Goal: Information Seeking & Learning: Find specific fact

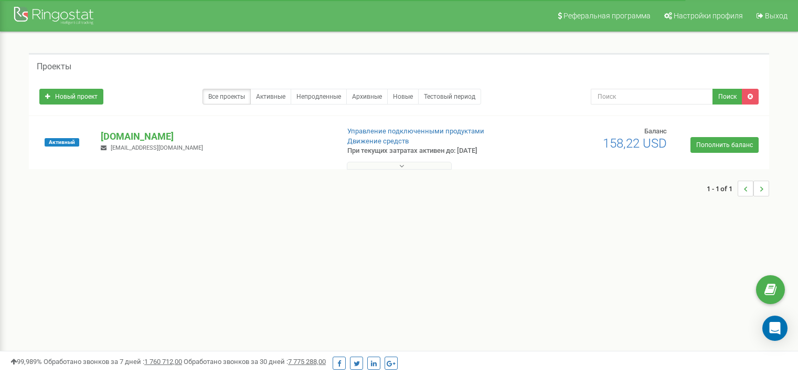
click at [121, 137] on p "[DOMAIN_NAME]" at bounding box center [215, 137] width 229 height 14
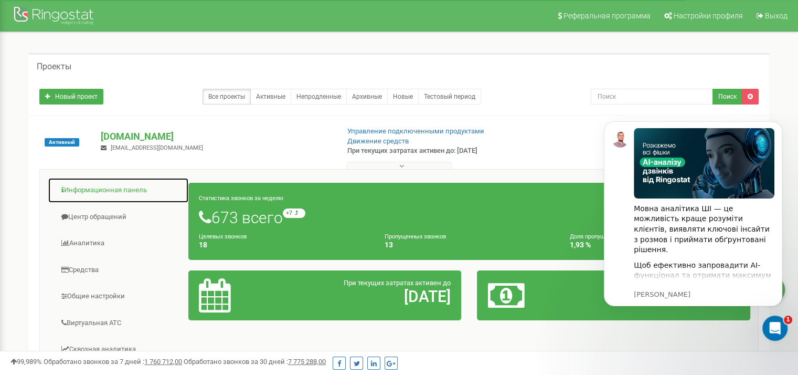
click at [156, 186] on link "Информационная панель" at bounding box center [118, 190] width 141 height 26
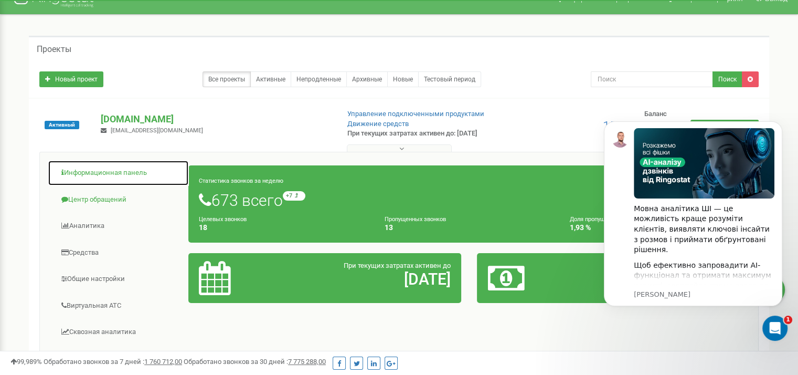
scroll to position [27, 0]
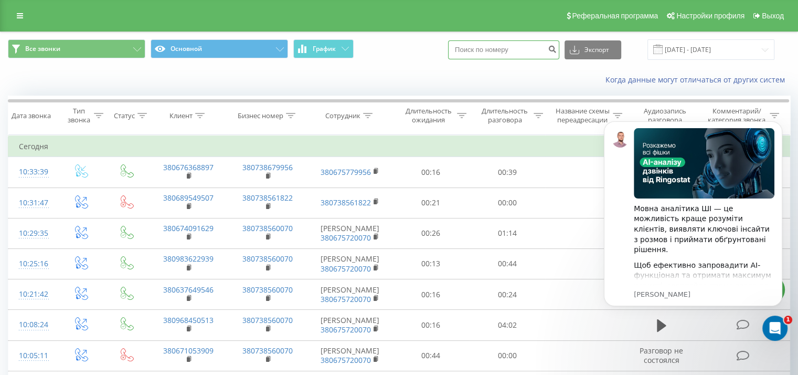
click at [487, 53] on input at bounding box center [503, 49] width 111 height 19
paste input "380968450513"
type input "380968450513"
click at [603, 56] on button "Экспорт" at bounding box center [593, 49] width 57 height 19
click at [531, 75] on div "Когда данные могут отличаться от других систем" at bounding box center [549, 80] width 498 height 10
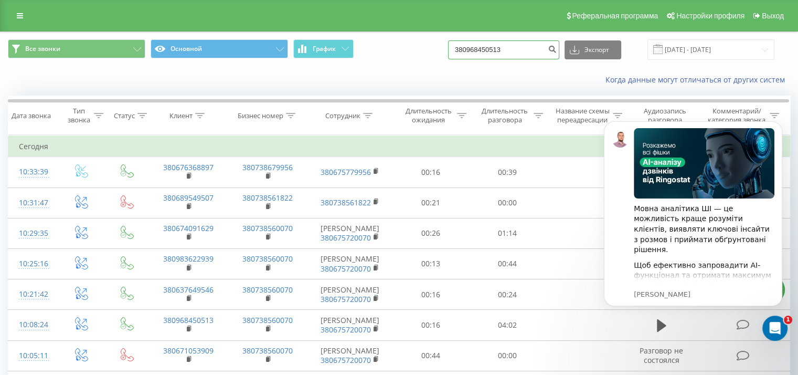
click at [536, 54] on input "380968450513" at bounding box center [503, 49] width 111 height 19
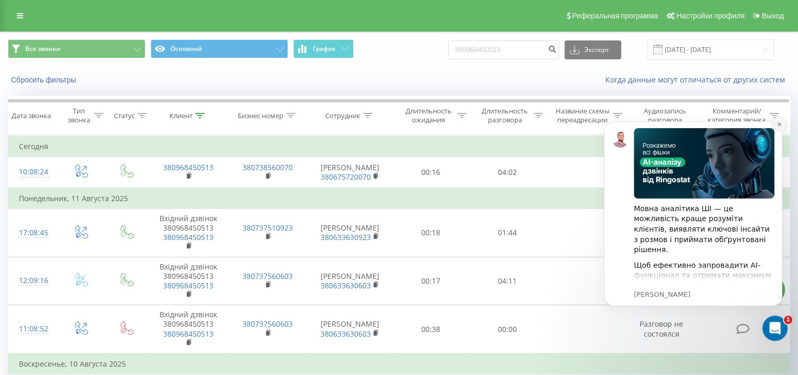
click at [774, 123] on button "Dismiss notification" at bounding box center [780, 125] width 14 height 14
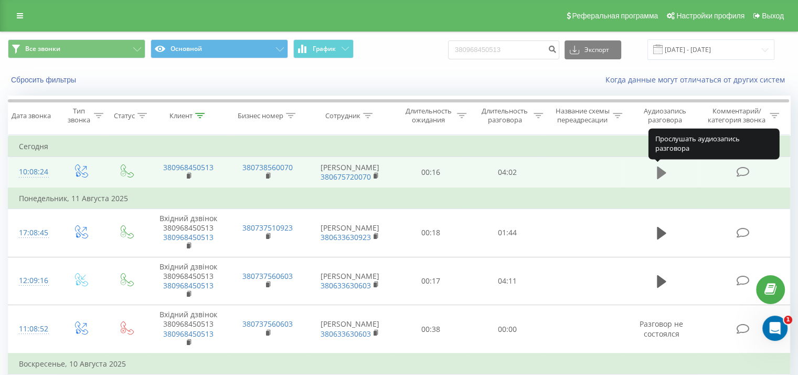
click at [658, 171] on icon at bounding box center [661, 172] width 9 height 13
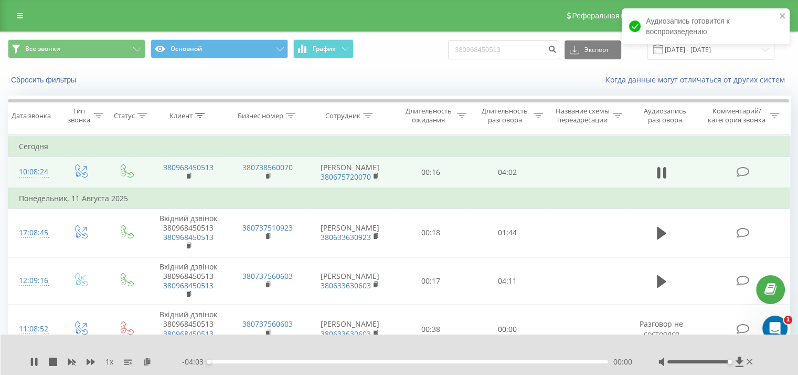
drag, startPoint x: 699, startPoint y: 361, endPoint x: 745, endPoint y: 368, distance: 47.3
click at [745, 368] on div "1 x - 04:03 00:00 00:00" at bounding box center [400, 354] width 798 height 40
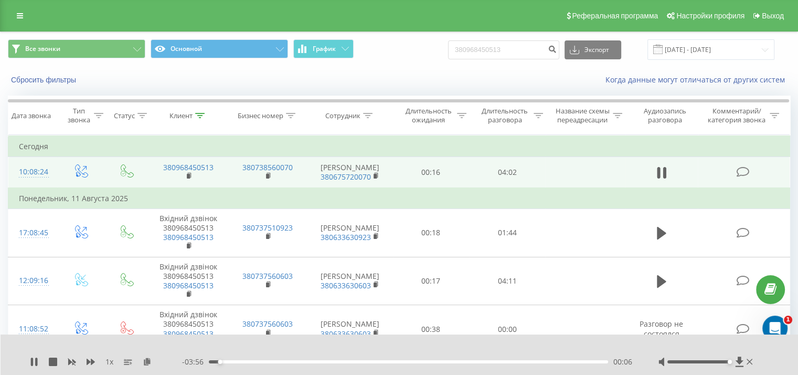
click at [108, 360] on span "1 x" at bounding box center [110, 361] width 8 height 10
click at [114, 361] on div "1 x" at bounding box center [106, 361] width 152 height 10
click at [30, 357] on icon at bounding box center [34, 361] width 8 height 8
click at [31, 361] on icon at bounding box center [34, 361] width 6 height 8
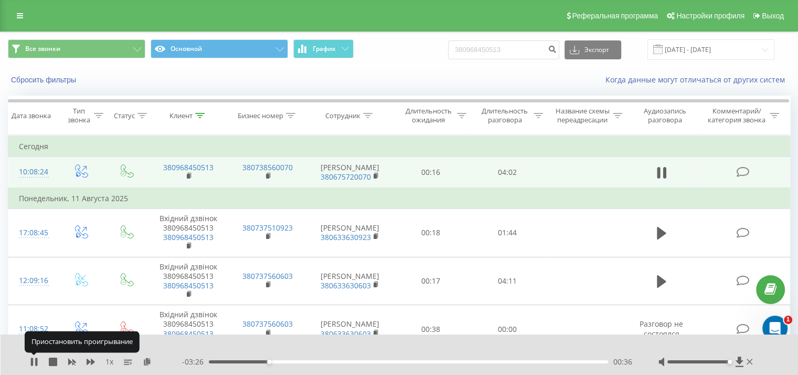
click at [31, 361] on icon at bounding box center [32, 361] width 2 height 8
click at [33, 362] on icon at bounding box center [34, 361] width 6 height 8
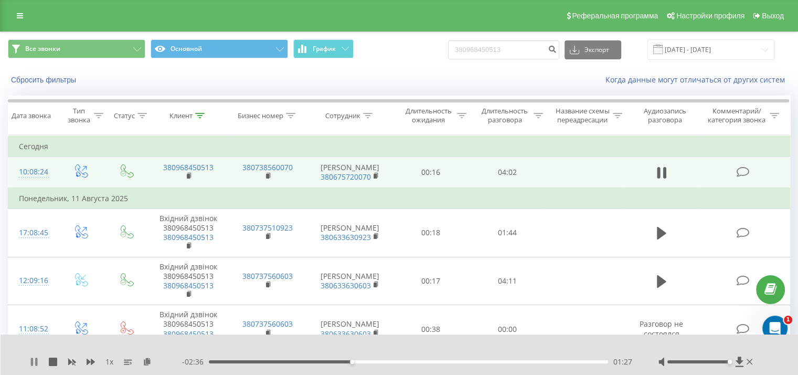
click at [31, 360] on icon at bounding box center [32, 361] width 2 height 8
click at [34, 362] on icon at bounding box center [34, 361] width 6 height 8
click at [36, 357] on icon at bounding box center [36, 361] width 2 height 8
click at [34, 359] on icon at bounding box center [34, 361] width 8 height 8
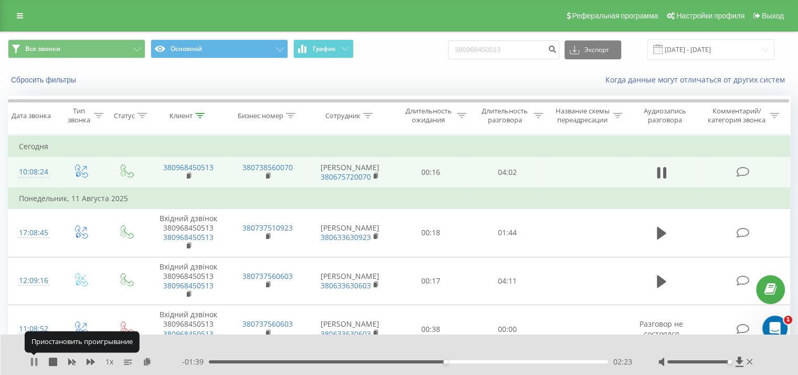
click at [34, 363] on icon at bounding box center [34, 361] width 8 height 8
click at [33, 364] on icon at bounding box center [34, 361] width 6 height 8
click at [33, 360] on icon at bounding box center [34, 361] width 8 height 8
click at [33, 363] on icon at bounding box center [34, 361] width 6 height 8
click at [33, 359] on icon at bounding box center [34, 361] width 8 height 8
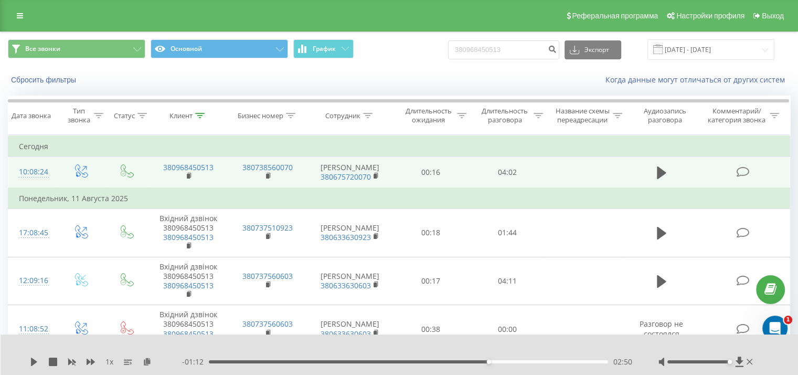
click at [29, 357] on div "1 x - 01:12 02:50 02:50" at bounding box center [400, 354] width 798 height 40
click at [34, 361] on icon at bounding box center [34, 361] width 6 height 8
click at [110, 360] on span "1 x" at bounding box center [110, 361] width 8 height 10
click at [33, 361] on icon at bounding box center [34, 361] width 8 height 8
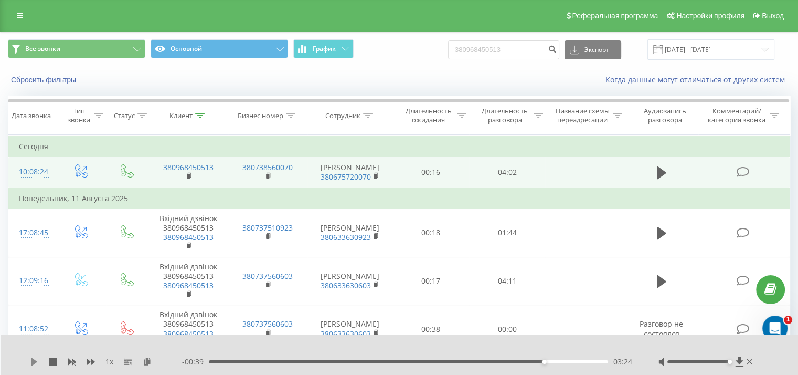
click at [35, 360] on icon at bounding box center [34, 361] width 6 height 8
click at [35, 360] on icon at bounding box center [34, 361] width 8 height 8
click at [35, 360] on icon at bounding box center [34, 361] width 6 height 8
click at [38, 357] on icon at bounding box center [34, 361] width 8 height 8
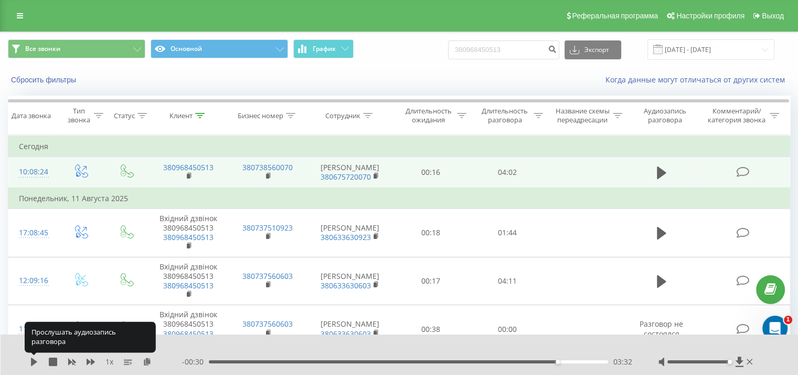
click at [38, 357] on icon at bounding box center [34, 361] width 8 height 8
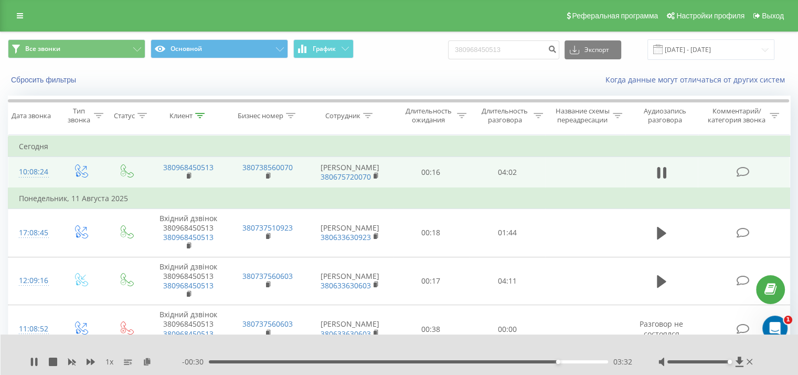
click at [38, 357] on icon at bounding box center [34, 361] width 8 height 8
click at [518, 43] on input "380968450513" at bounding box center [503, 49] width 111 height 19
paste input "637649546"
type input "380637649546"
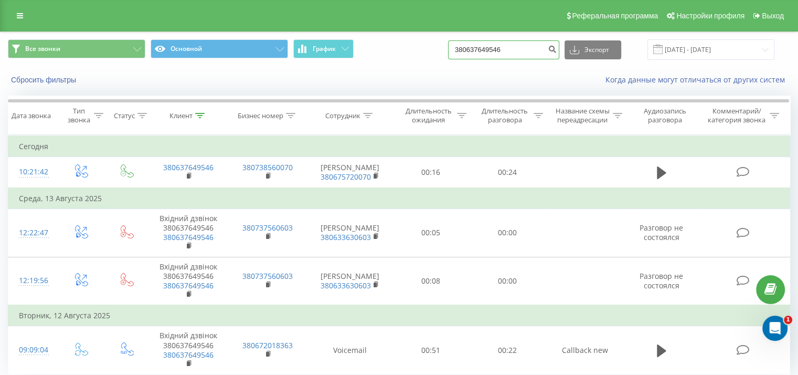
click at [526, 58] on input "380637649546" at bounding box center [503, 49] width 111 height 19
paste input "983622939"
type input "380983622939"
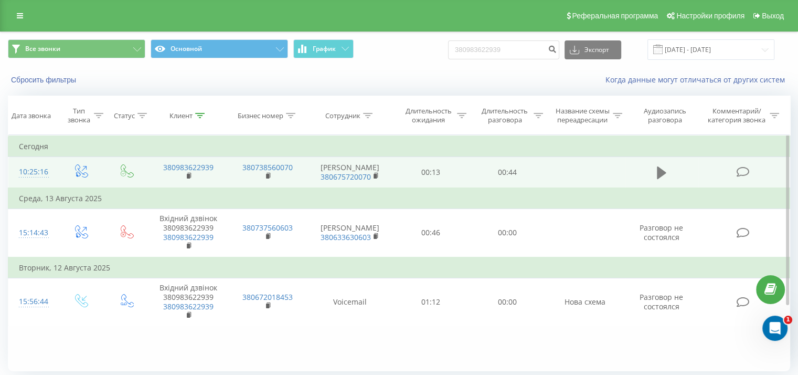
click at [662, 176] on icon at bounding box center [661, 172] width 9 height 15
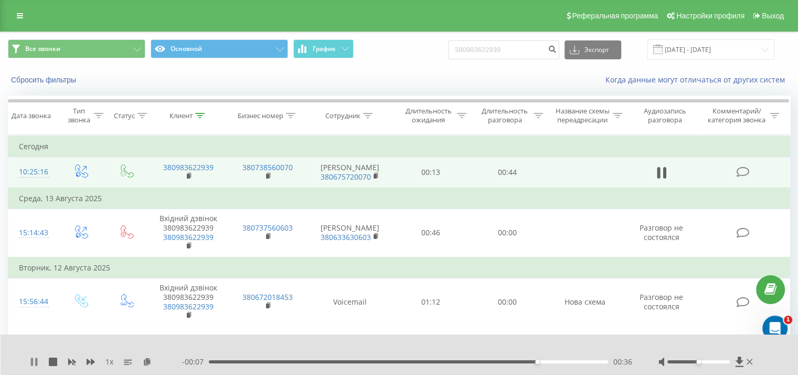
click at [33, 360] on icon at bounding box center [32, 361] width 2 height 8
click at [521, 47] on input "380983622939" at bounding box center [503, 49] width 111 height 19
paste input "685636178"
type input "380685636178"
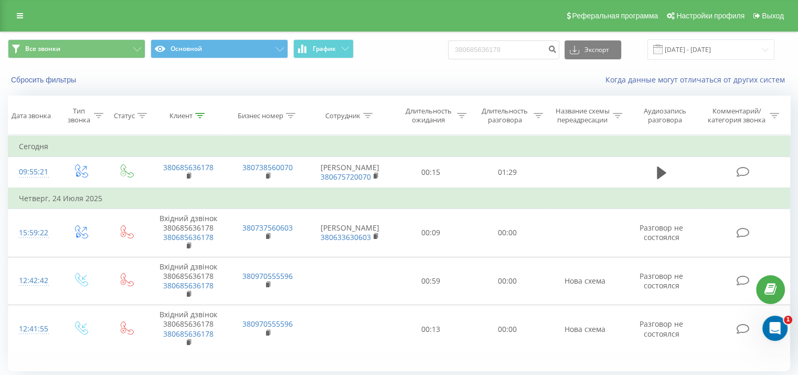
drag, startPoint x: 356, startPoint y: 34, endPoint x: 375, endPoint y: 27, distance: 20.1
click at [357, 35] on div "Все звонки Основной График 380685636178 Экспорт .csv .xls .xlsx [DATE] - [DATE]" at bounding box center [399, 49] width 797 height 35
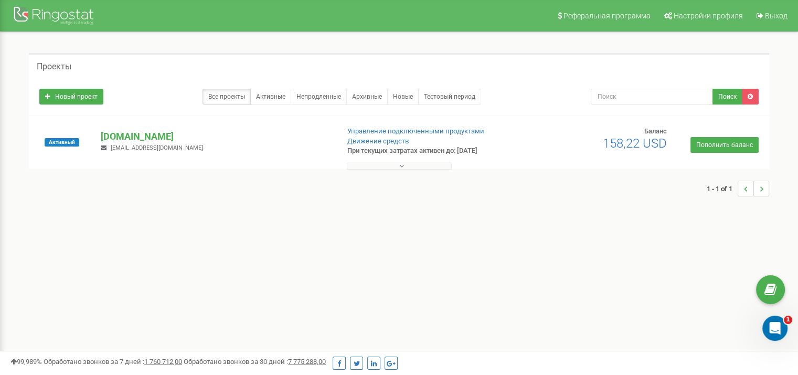
click at [620, 39] on div "Проекты Новый проект Все проекты Активные Непродленные Архивные Новые Тестовый …" at bounding box center [399, 130] width 783 height 196
click at [151, 142] on p "[DOMAIN_NAME]" at bounding box center [215, 137] width 229 height 14
click at [155, 139] on p "[DOMAIN_NAME]" at bounding box center [215, 137] width 229 height 14
click at [155, 138] on p "[DOMAIN_NAME]" at bounding box center [215, 137] width 229 height 14
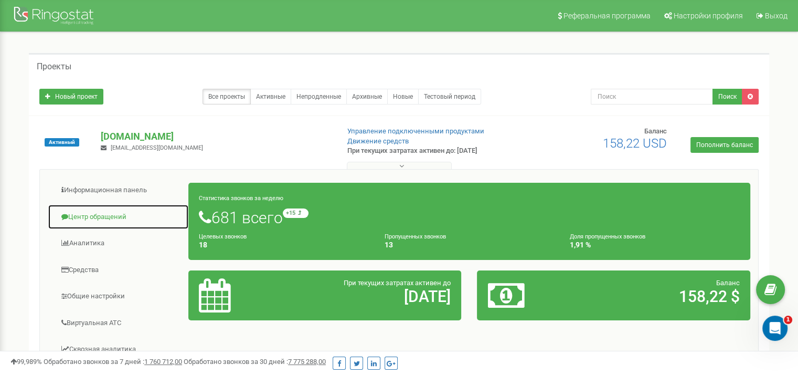
click at [98, 224] on link "Центр обращений" at bounding box center [118, 217] width 141 height 26
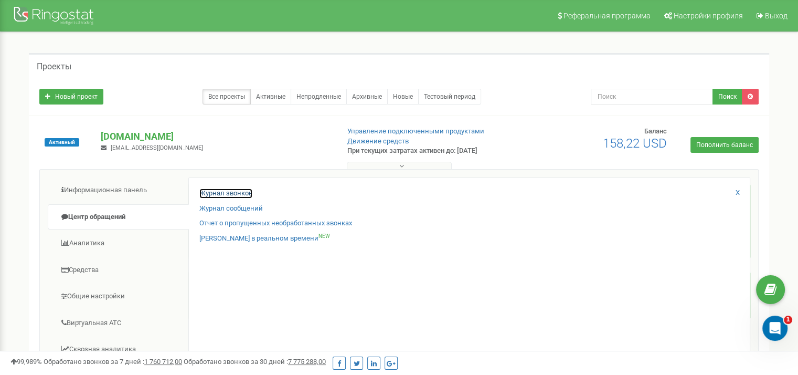
click at [227, 190] on link "Журнал звонков" at bounding box center [225, 193] width 53 height 10
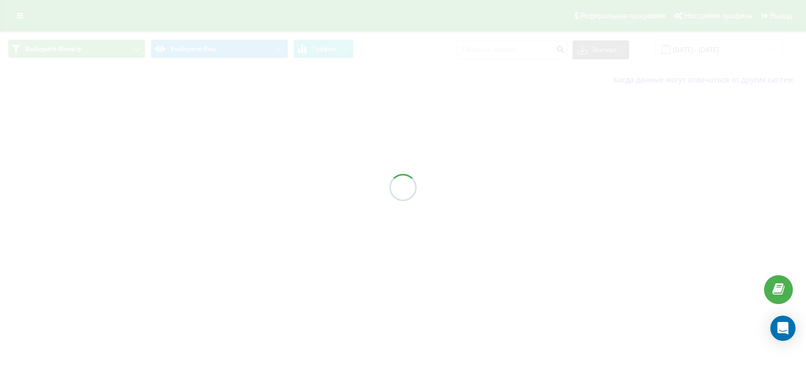
click at [507, 56] on div at bounding box center [403, 187] width 806 height 375
click at [505, 54] on div "Все звонки Основной График Экспорт .csv .xls .xlsx [DATE] - [DATE] Когда данные…" at bounding box center [403, 61] width 806 height 61
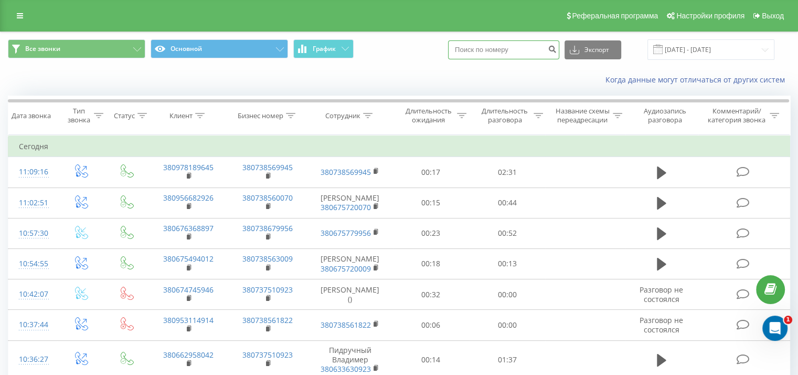
click at [505, 54] on input at bounding box center [503, 49] width 111 height 19
paste input "380956682926"
type input "380956682926"
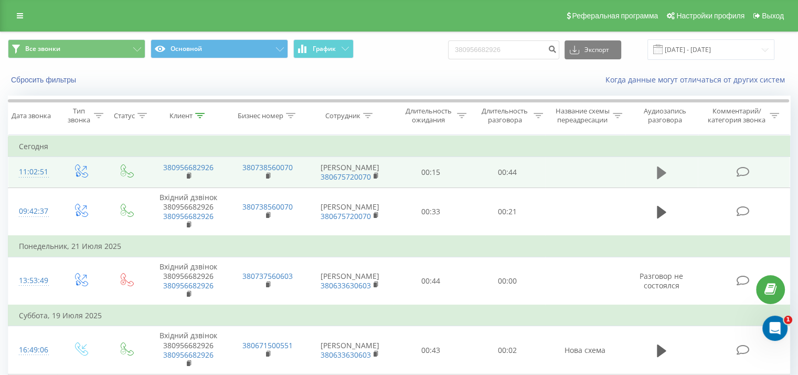
click at [661, 171] on icon at bounding box center [661, 172] width 9 height 13
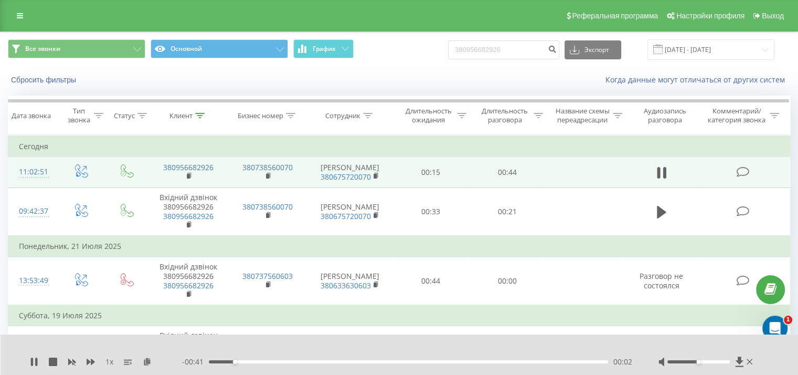
click at [110, 360] on span "1 x" at bounding box center [110, 361] width 8 height 10
click at [514, 46] on input "380956682926" at bounding box center [503, 49] width 111 height 19
paste input "96 171 4555"
click at [508, 49] on input "380 96 171 4555" at bounding box center [503, 49] width 111 height 19
type input "380 96 171 4555"
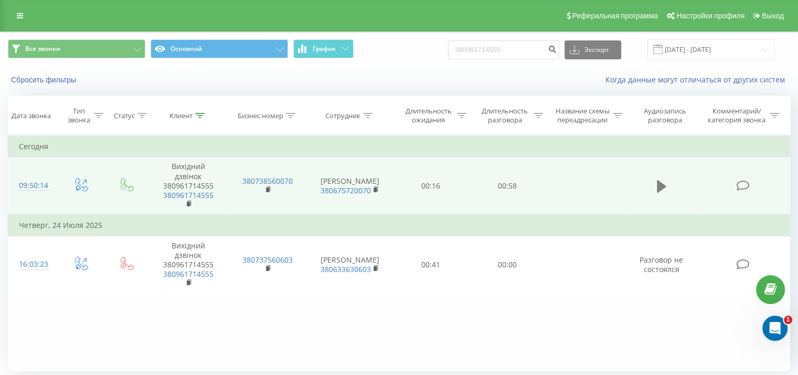
click at [669, 183] on button at bounding box center [662, 186] width 16 height 16
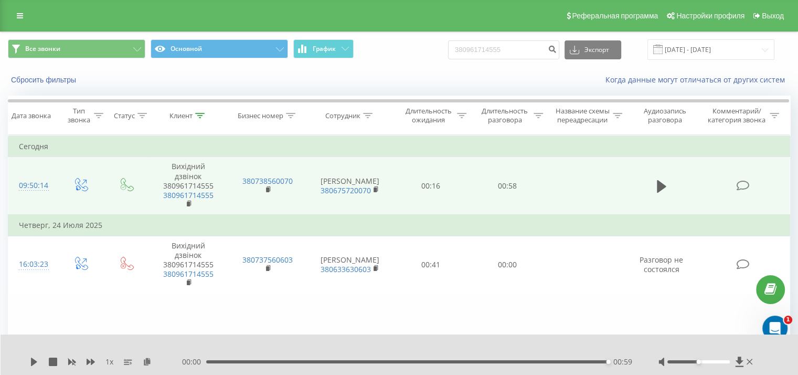
click at [503, 60] on div "Все звонки Основной График 380961714555 Экспорт .csv .xls .xlsx [DATE] - [DATE]" at bounding box center [399, 49] width 797 height 35
click at [507, 52] on input "380961714555" at bounding box center [503, 49] width 111 height 19
paste input "685636178"
type input "380685636178"
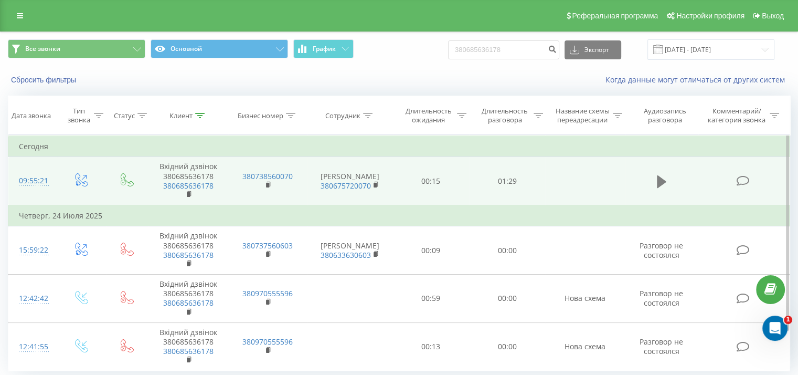
click at [662, 179] on icon at bounding box center [661, 181] width 9 height 13
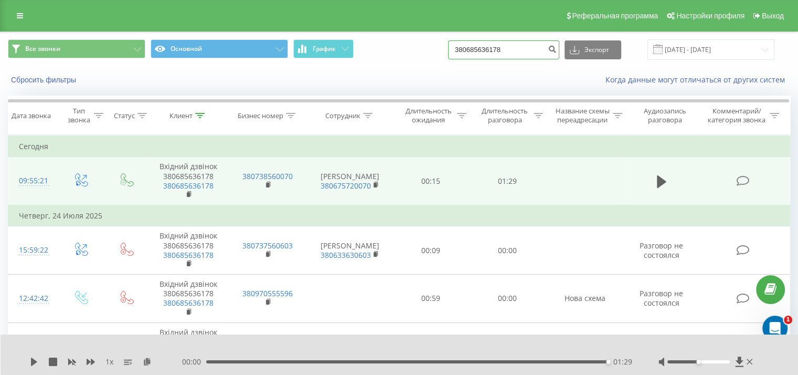
click at [532, 40] on input "380685636178" at bounding box center [503, 49] width 111 height 19
paste input "970153073"
type input "380970153073"
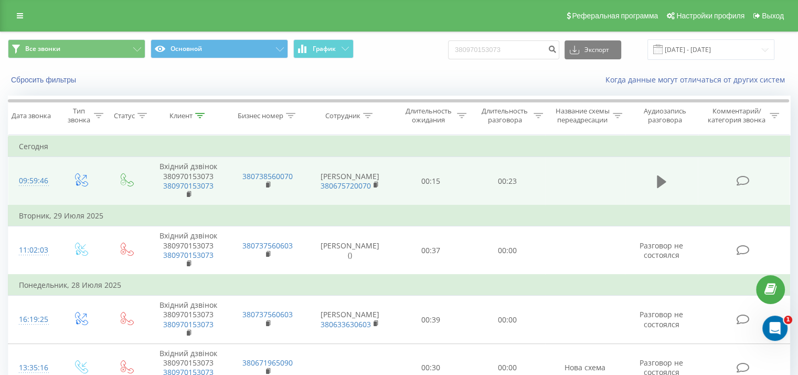
click at [662, 187] on icon at bounding box center [661, 181] width 9 height 15
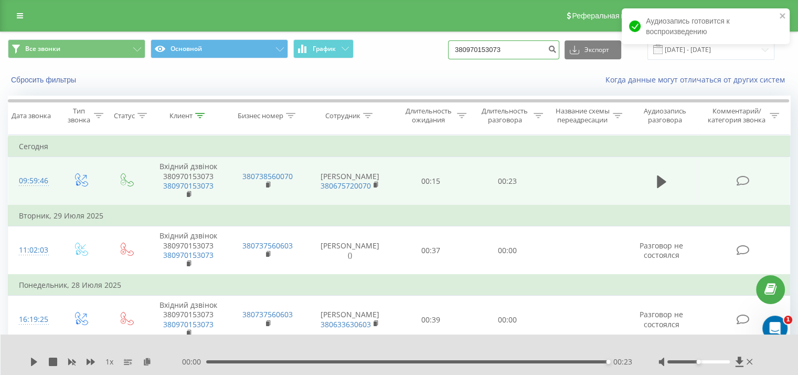
click at [511, 55] on input "380970153073" at bounding box center [503, 49] width 111 height 19
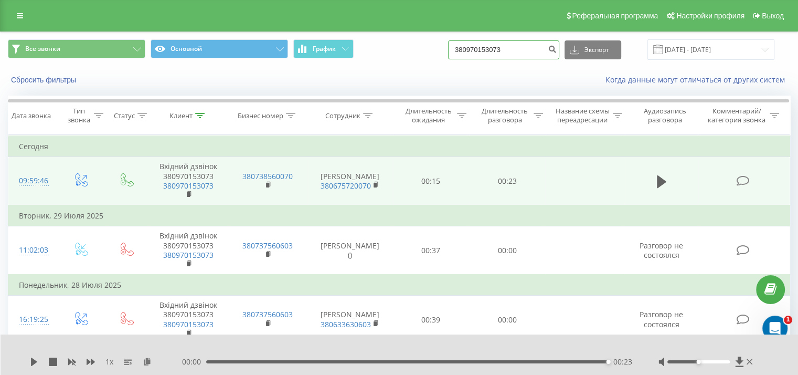
paste input "31656500"
type input "380931656500"
click at [578, 49] on button "Экспорт" at bounding box center [593, 49] width 57 height 19
drag, startPoint x: 540, startPoint y: 49, endPoint x: 553, endPoint y: 42, distance: 14.8
click at [544, 46] on input "380931656500" at bounding box center [503, 49] width 111 height 19
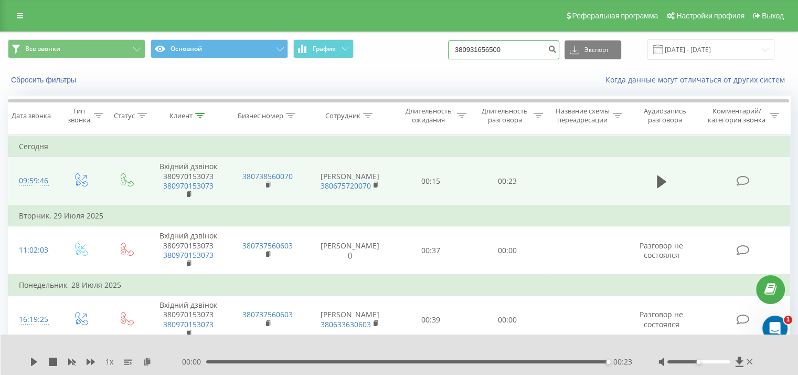
click at [553, 42] on input "380931656500" at bounding box center [503, 49] width 111 height 19
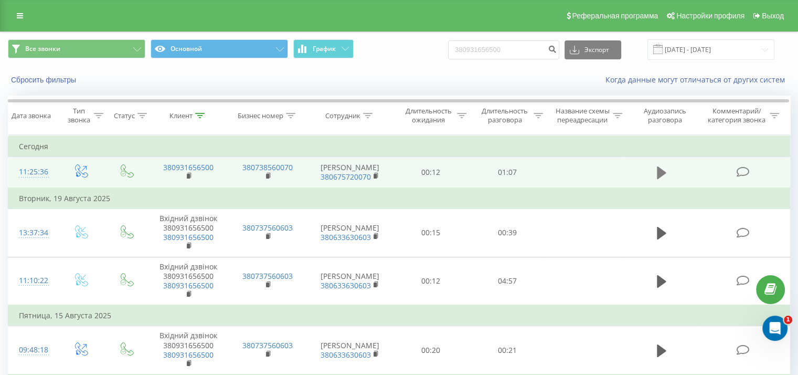
click at [658, 176] on icon at bounding box center [661, 172] width 9 height 13
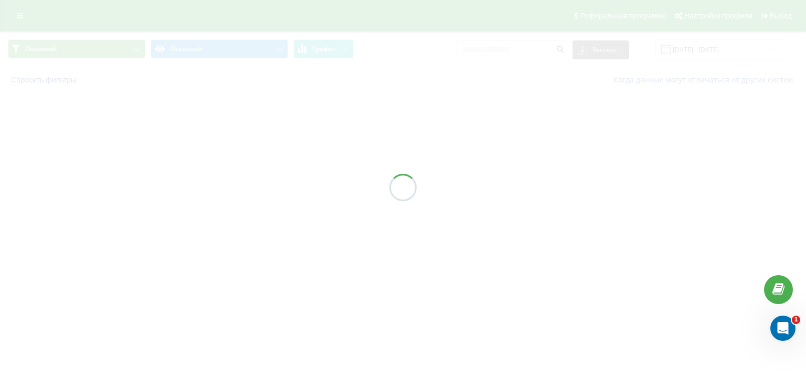
click at [516, 45] on div at bounding box center [403, 187] width 806 height 375
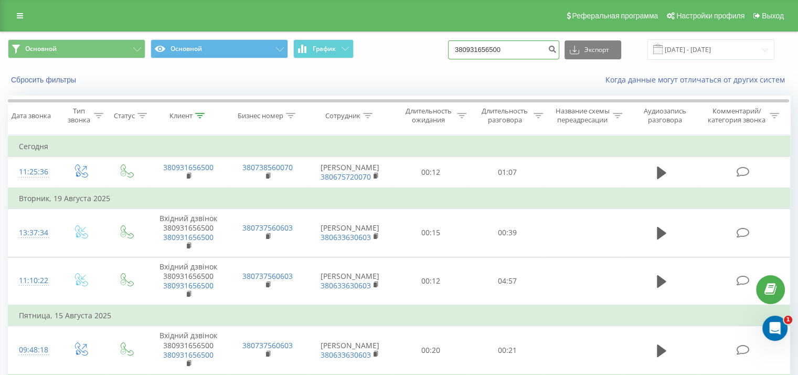
click at [512, 48] on input "380931656500" at bounding box center [503, 49] width 111 height 19
paste input "57659386"
click at [552, 52] on input "380957659386" at bounding box center [503, 49] width 111 height 19
type input "380957659386"
click at [560, 54] on button "submit" at bounding box center [552, 49] width 14 height 19
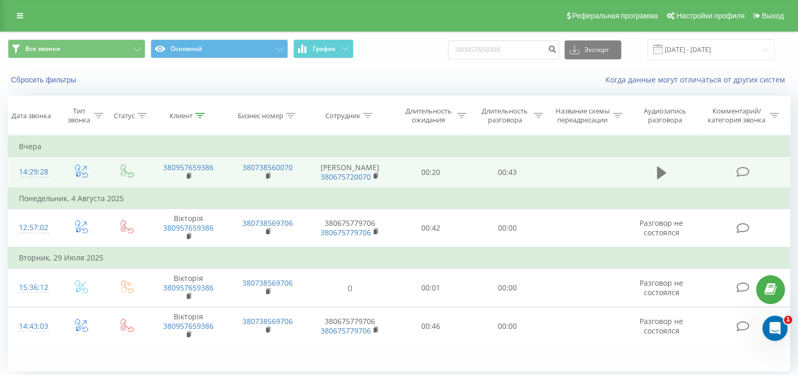
click at [657, 166] on icon at bounding box center [661, 172] width 9 height 15
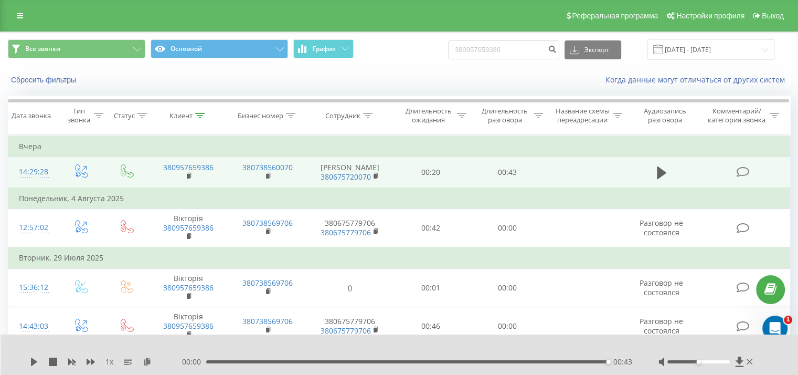
click at [26, 363] on div "1 x 00:00 00:43 00:43" at bounding box center [400, 354] width 798 height 40
click at [34, 361] on icon at bounding box center [34, 361] width 6 height 8
click at [36, 361] on icon at bounding box center [34, 361] width 6 height 8
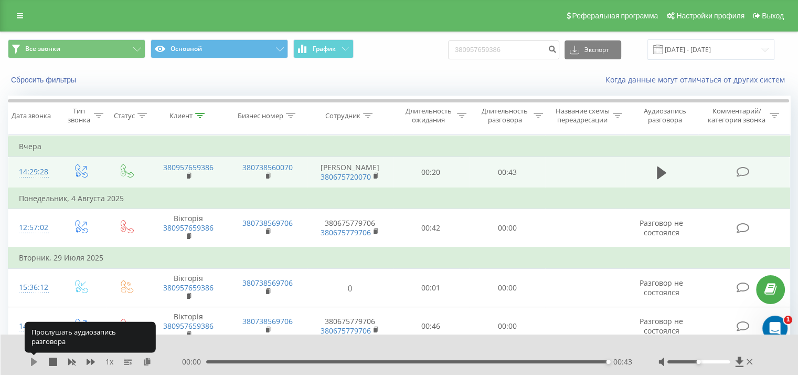
click at [35, 359] on icon at bounding box center [34, 361] width 8 height 8
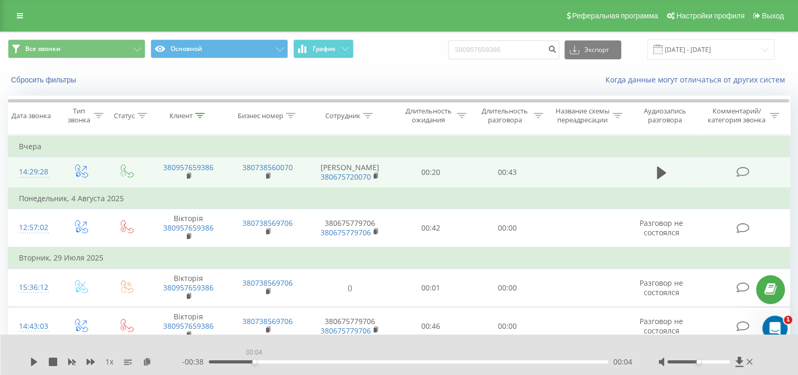
click at [252, 363] on div "00:04" at bounding box center [408, 361] width 399 height 3
drag, startPoint x: 22, startPoint y: 360, endPoint x: 29, endPoint y: 362, distance: 7.8
click at [29, 362] on div "1 x - 00:38 00:04 00:04" at bounding box center [400, 354] width 798 height 40
click at [34, 360] on icon at bounding box center [34, 361] width 6 height 8
click at [286, 362] on div "00:08" at bounding box center [408, 361] width 399 height 3
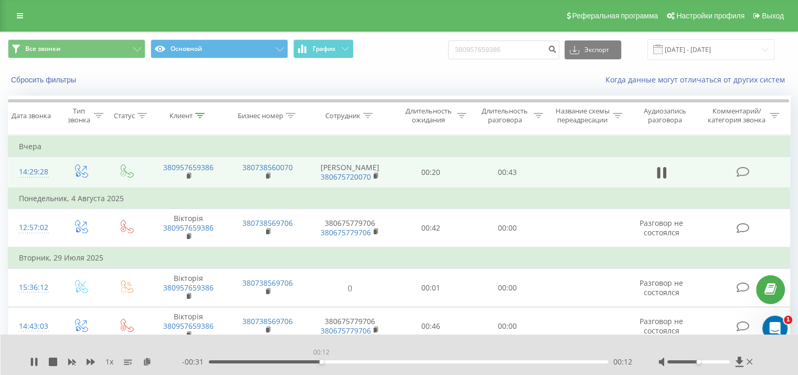
click at [321, 362] on div "00:12" at bounding box center [408, 361] width 399 height 3
click at [356, 364] on div "- 00:29 00:14 00:14" at bounding box center [407, 361] width 450 height 10
click at [359, 361] on div "00:16" at bounding box center [408, 361] width 399 height 3
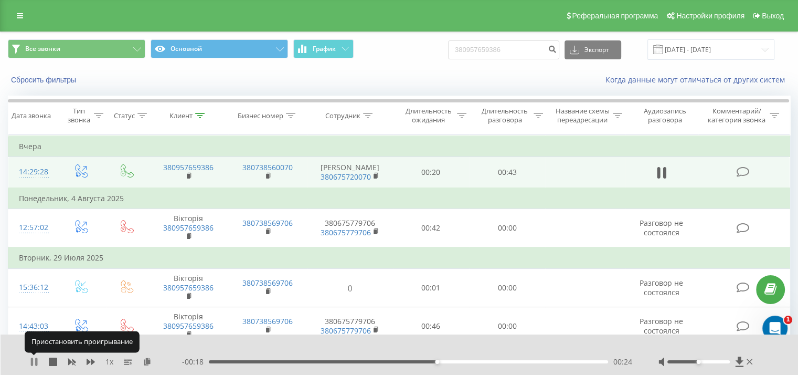
click at [33, 363] on icon at bounding box center [34, 361] width 8 height 8
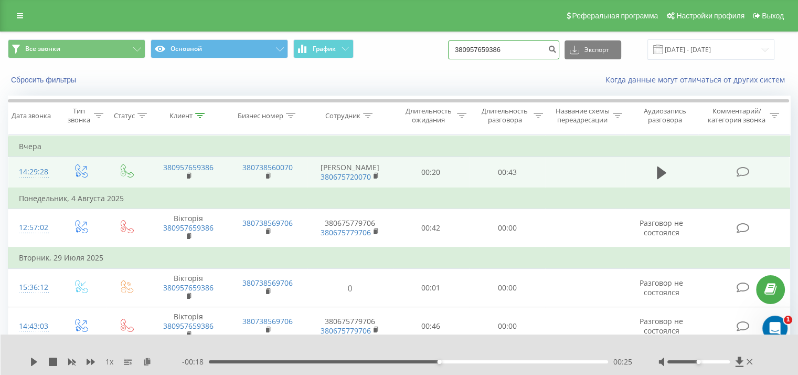
click at [496, 52] on input "380957659386" at bounding box center [503, 49] width 111 height 19
paste input "50381931"
type input "380503819316"
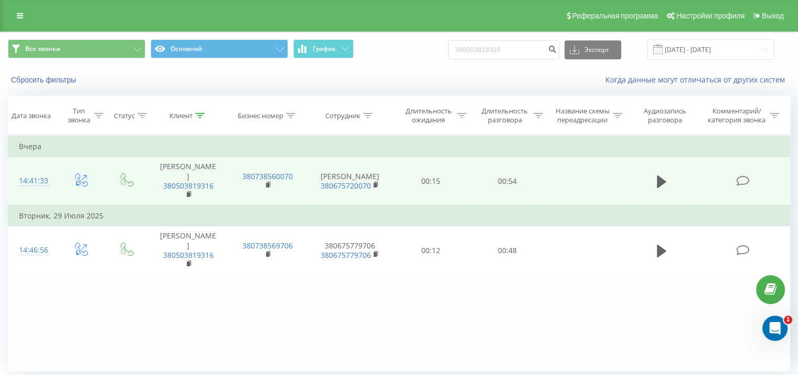
click at [667, 184] on button at bounding box center [662, 182] width 16 height 16
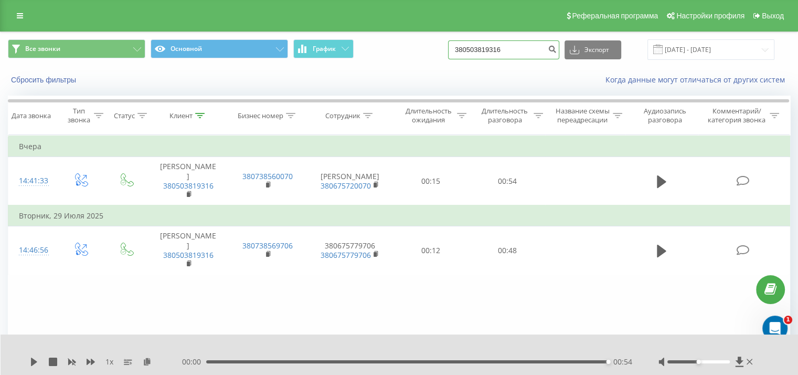
click at [535, 52] on input "380503819316" at bounding box center [503, 49] width 111 height 19
paste input "671735591"
type input "380671735591"
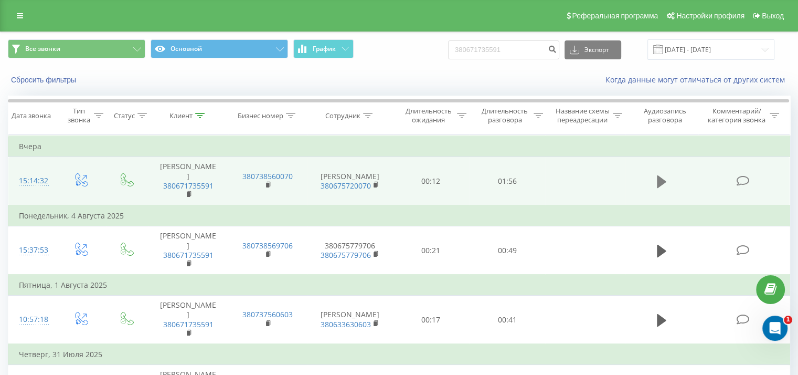
click at [663, 180] on icon at bounding box center [661, 181] width 9 height 13
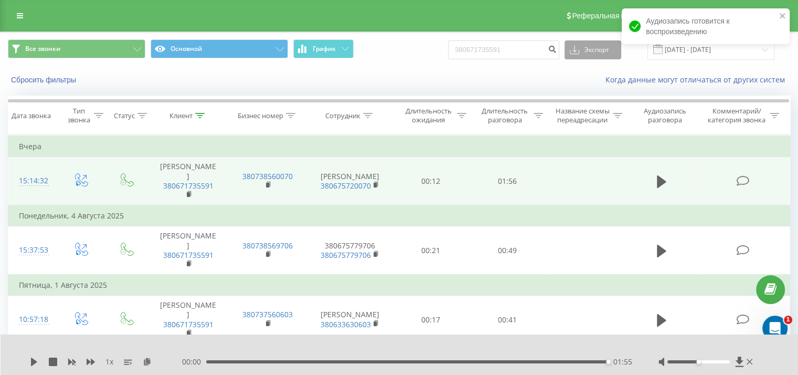
click at [586, 55] on button "Экспорт" at bounding box center [593, 49] width 57 height 19
click at [550, 52] on input "380671735591" at bounding box center [503, 49] width 111 height 19
paste input "500365030"
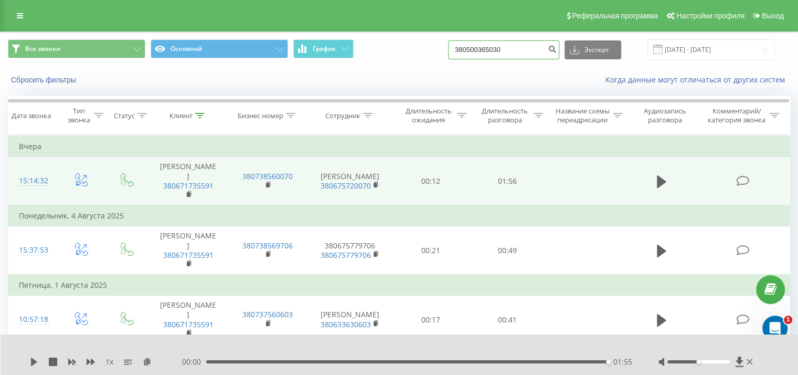
type input "380500365030"
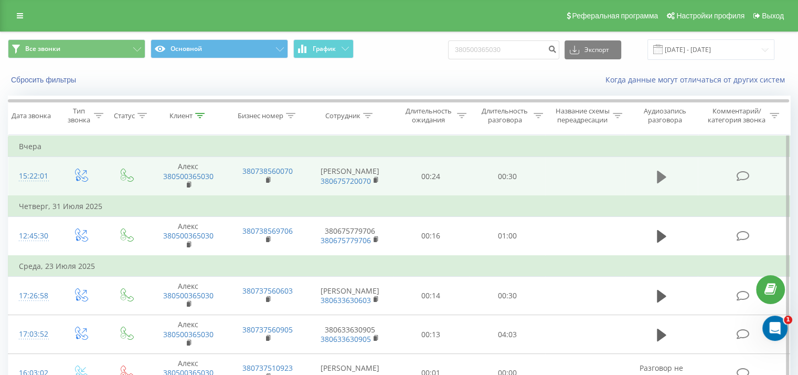
click at [655, 170] on button at bounding box center [662, 177] width 16 height 16
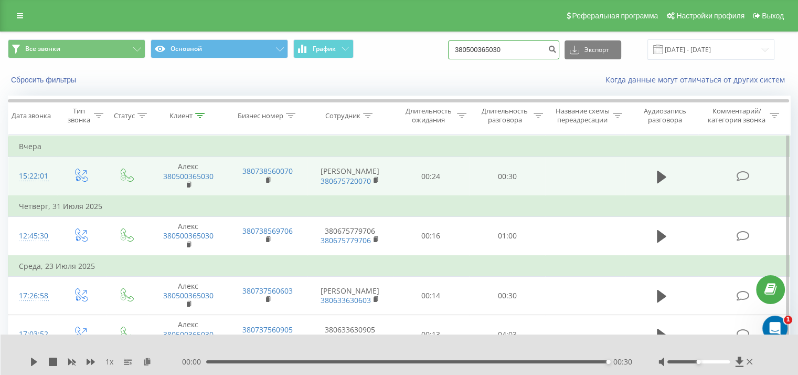
click at [481, 54] on input "380500365030" at bounding box center [503, 49] width 111 height 19
paste input "671302206"
type input "380671302206"
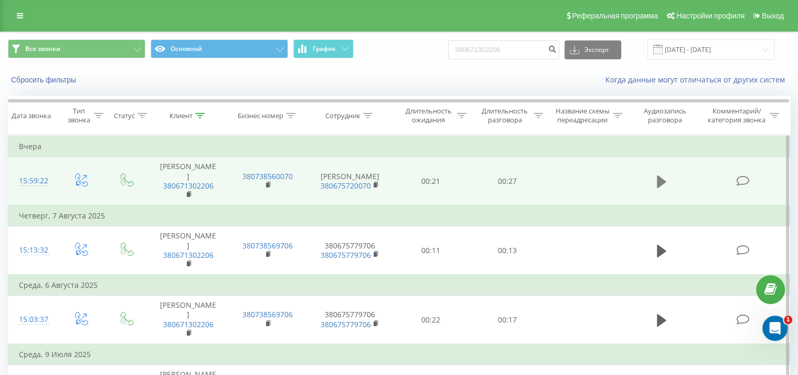
click at [655, 181] on button at bounding box center [662, 182] width 16 height 16
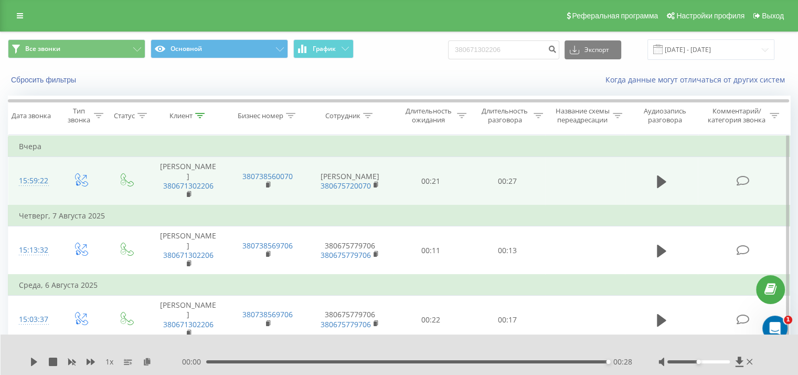
click at [501, 61] on div "Все звонки Основной График 380671302206 Экспорт .csv .xls .xlsx 22.05.2025 - 22…" at bounding box center [399, 49] width 797 height 35
click at [509, 48] on input "380671302206" at bounding box center [503, 49] width 111 height 19
paste input "931656500"
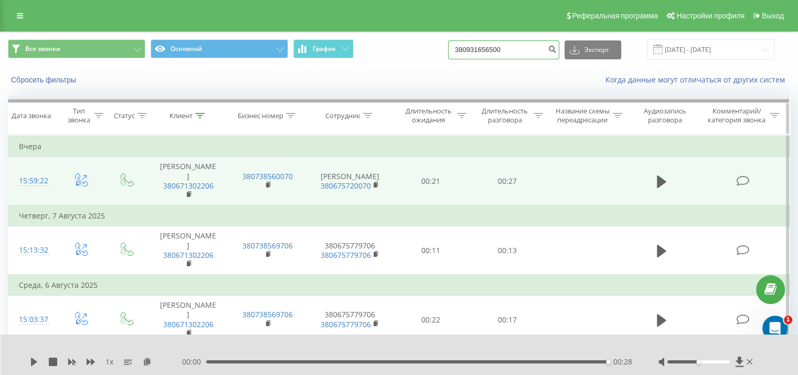
type input "380931656500"
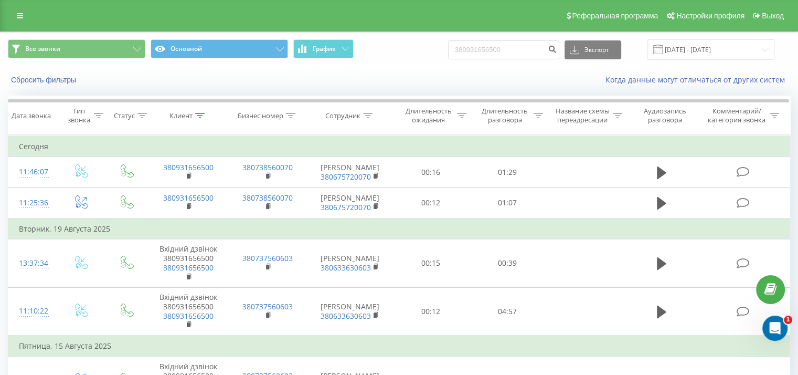
click at [506, 39] on div "Все звонки Основной График 380931656500 Экспорт .csv .xls .xlsx [DATE] - [DATE]" at bounding box center [399, 49] width 797 height 35
click at [508, 50] on input "380931656500" at bounding box center [503, 49] width 111 height 19
paste input "57659386"
type input "380957659386"
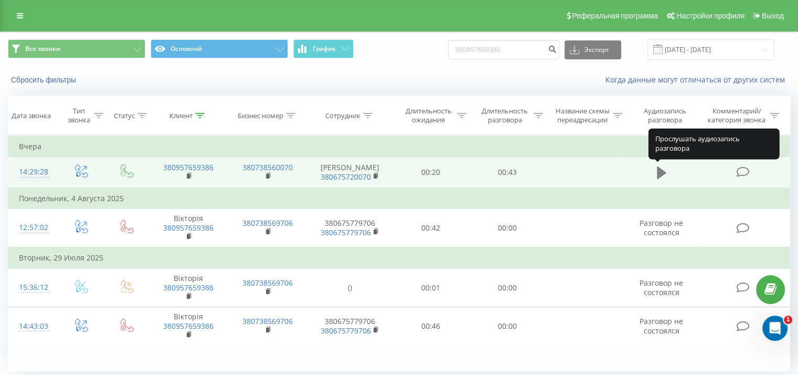
click at [655, 171] on button at bounding box center [662, 173] width 16 height 16
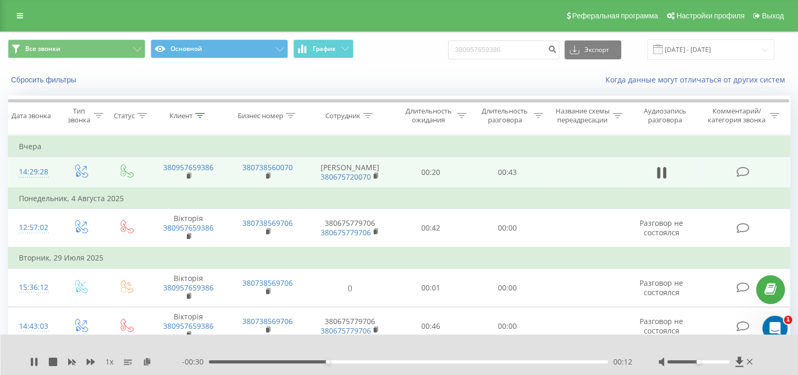
click at [213, 362] on div "00:12" at bounding box center [408, 361] width 399 height 3
click at [244, 359] on div "- 00:42 00:01 00:01" at bounding box center [407, 361] width 450 height 10
click at [260, 361] on div "00:01" at bounding box center [408, 361] width 399 height 3
click at [286, 362] on div "00:06" at bounding box center [408, 361] width 399 height 3
click at [38, 362] on icon at bounding box center [34, 361] width 8 height 8
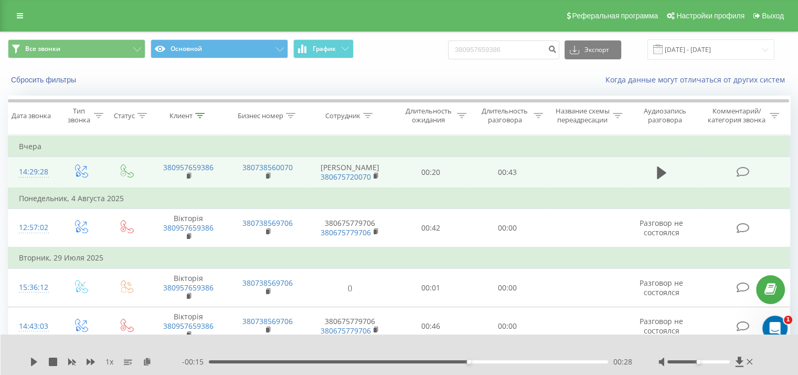
click at [408, 361] on div "00:28" at bounding box center [408, 361] width 399 height 3
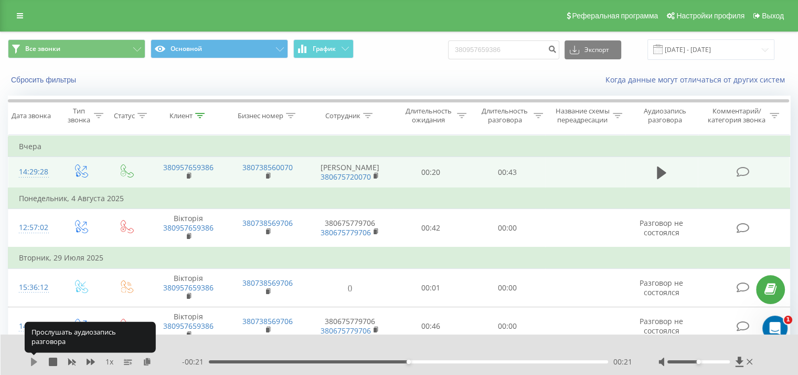
click at [36, 361] on icon at bounding box center [34, 361] width 6 height 8
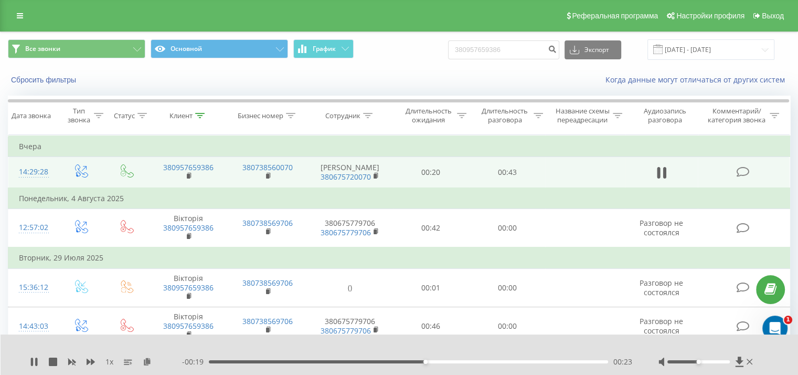
click at [385, 364] on div "- 00:19 00:23 00:23" at bounding box center [407, 361] width 450 height 10
click at [379, 361] on div "00:23" at bounding box center [408, 361] width 399 height 3
click at [357, 359] on div "- 00:22 00:20 00:20" at bounding box center [407, 361] width 450 height 10
click at [349, 362] on div "00:21" at bounding box center [408, 361] width 399 height 3
click at [31, 362] on icon at bounding box center [32, 361] width 2 height 8
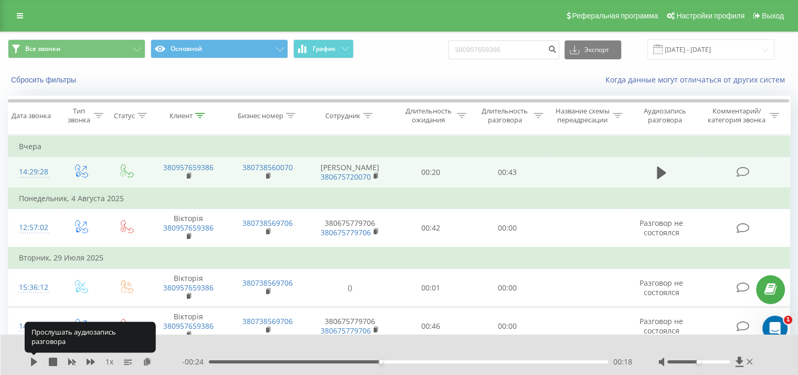
click at [31, 362] on icon at bounding box center [34, 361] width 6 height 8
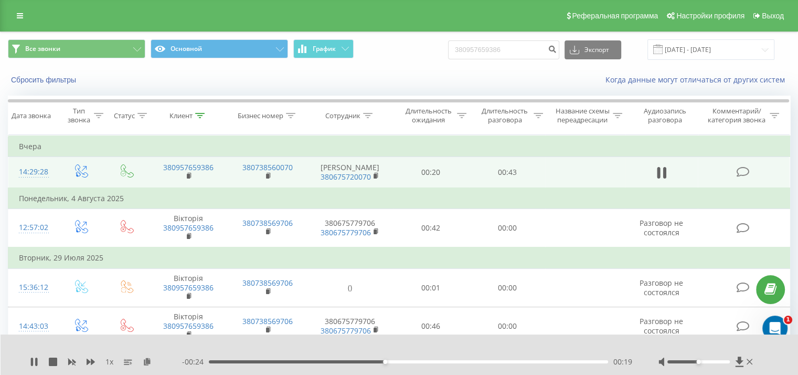
click at [31, 362] on icon at bounding box center [32, 361] width 2 height 8
click at [31, 362] on icon at bounding box center [34, 361] width 6 height 8
click at [31, 362] on icon at bounding box center [32, 361] width 2 height 8
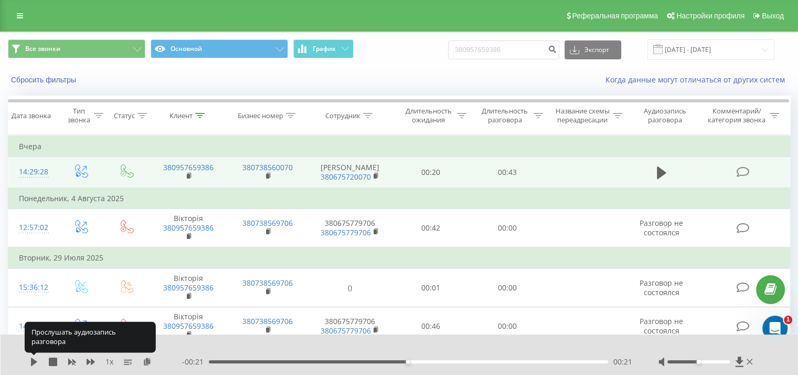
click at [31, 362] on icon at bounding box center [34, 361] width 6 height 8
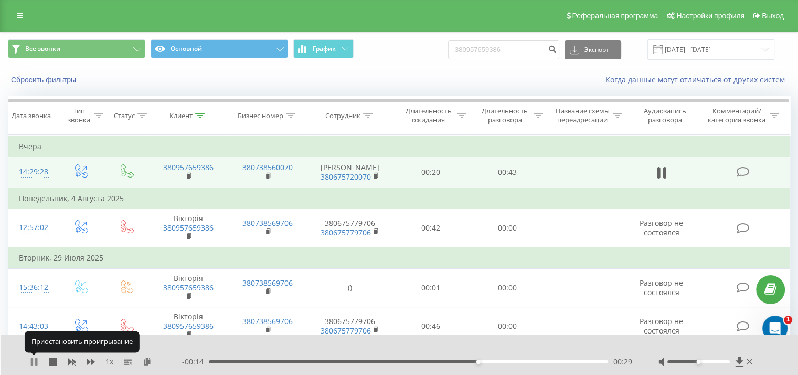
click at [32, 362] on icon at bounding box center [32, 361] width 2 height 8
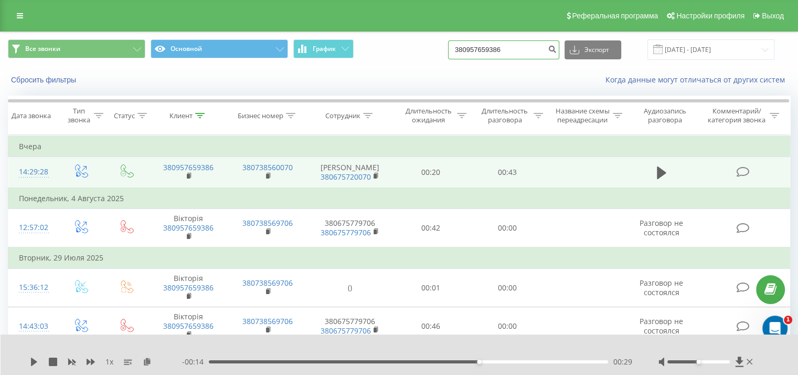
click at [538, 46] on input "380957659386" at bounding box center [503, 49] width 111 height 19
paste input "50381931"
type input "380503819316"
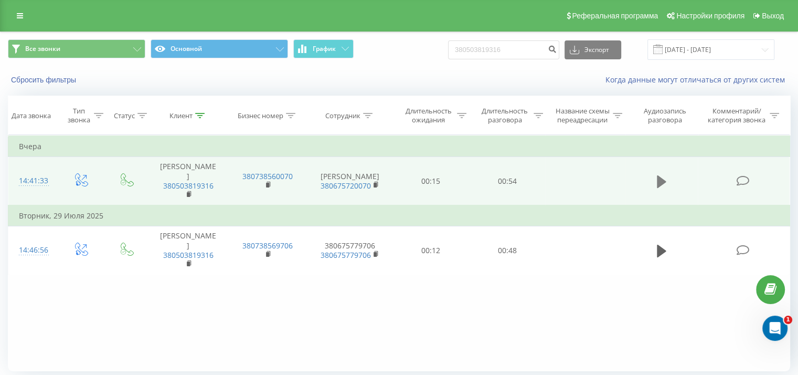
click at [659, 181] on icon at bounding box center [661, 181] width 9 height 13
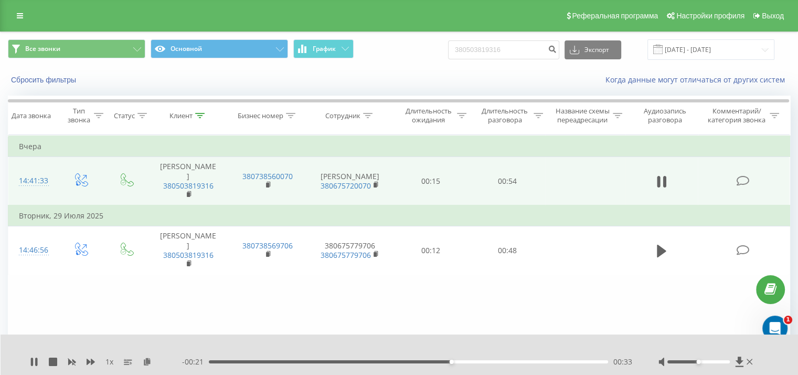
click at [190, 277] on div "Фильтровать по условию Равно Введите значение Отмена OK Фильтровать по условию …" at bounding box center [399, 253] width 783 height 236
click at [34, 360] on icon at bounding box center [34, 361] width 8 height 8
